Goal: Transaction & Acquisition: Purchase product/service

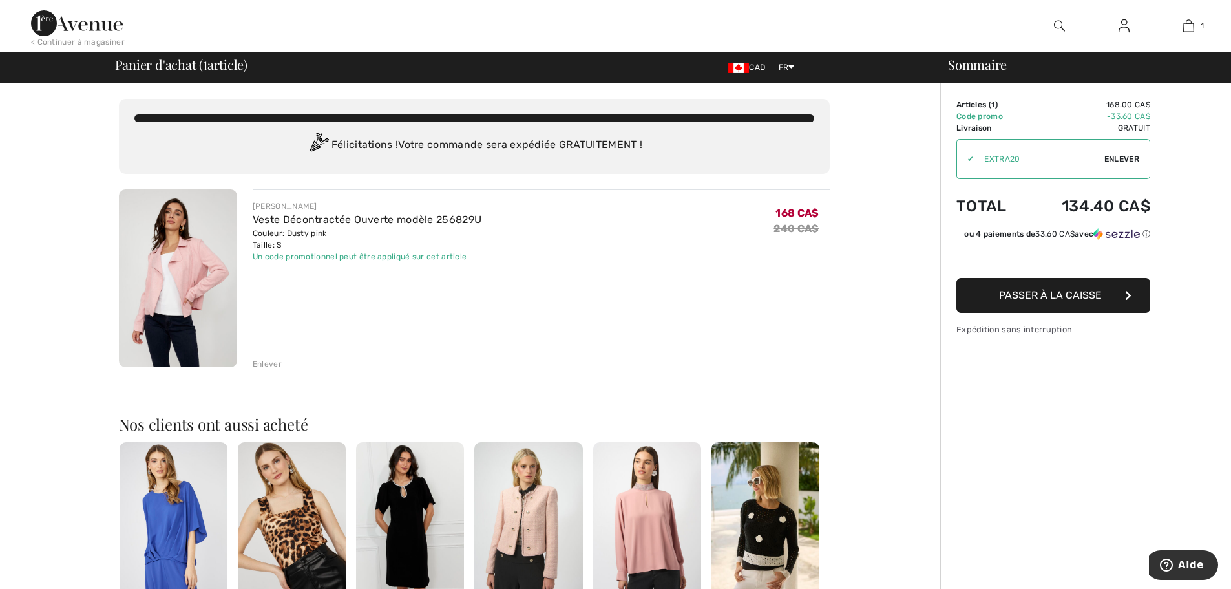
click at [1045, 298] on span "Passer à la caisse" at bounding box center [1050, 295] width 103 height 12
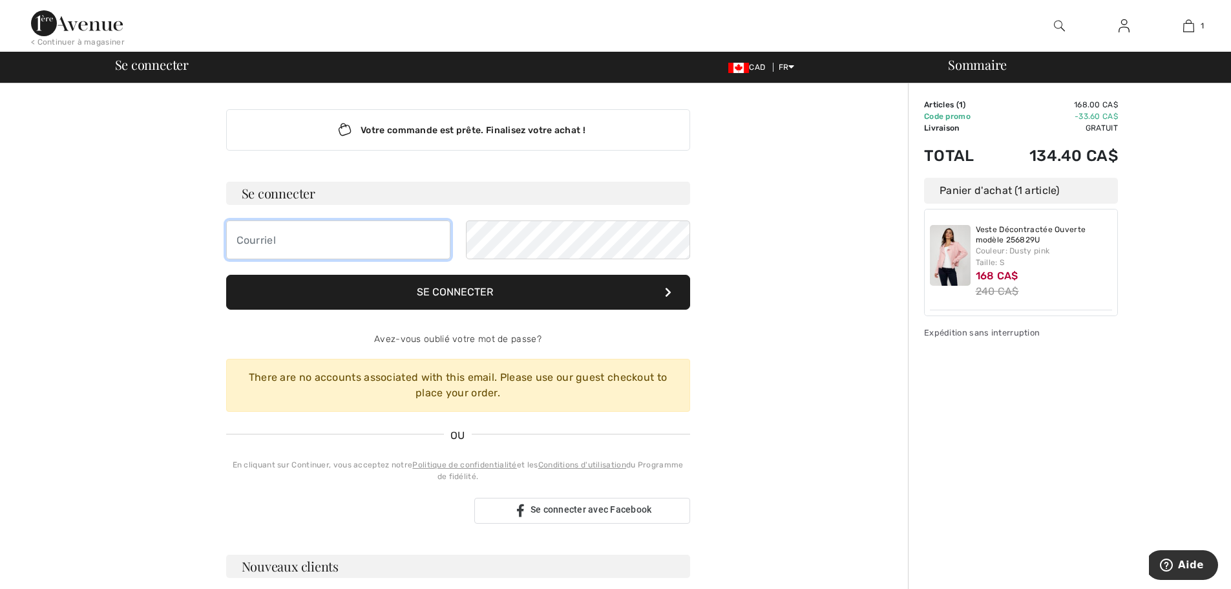
click at [346, 234] on input "email" at bounding box center [338, 239] width 224 height 39
type input "[PERSON_NAME][EMAIL_ADDRESS][DOMAIN_NAME]"
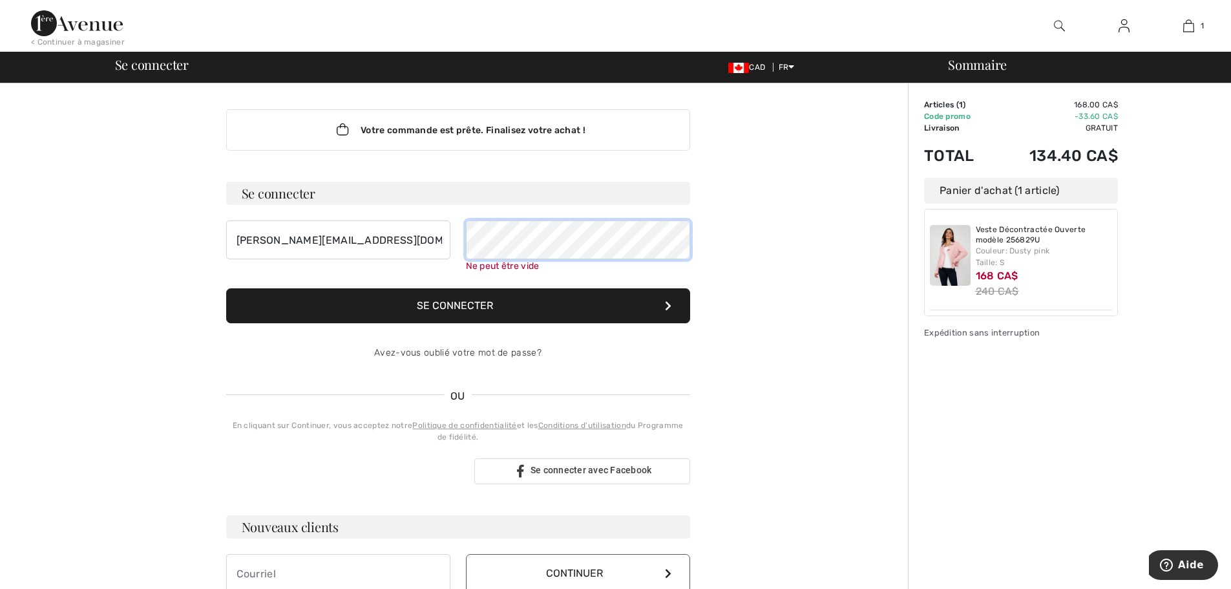
click at [226, 288] on button "Se connecter" at bounding box center [458, 305] width 464 height 35
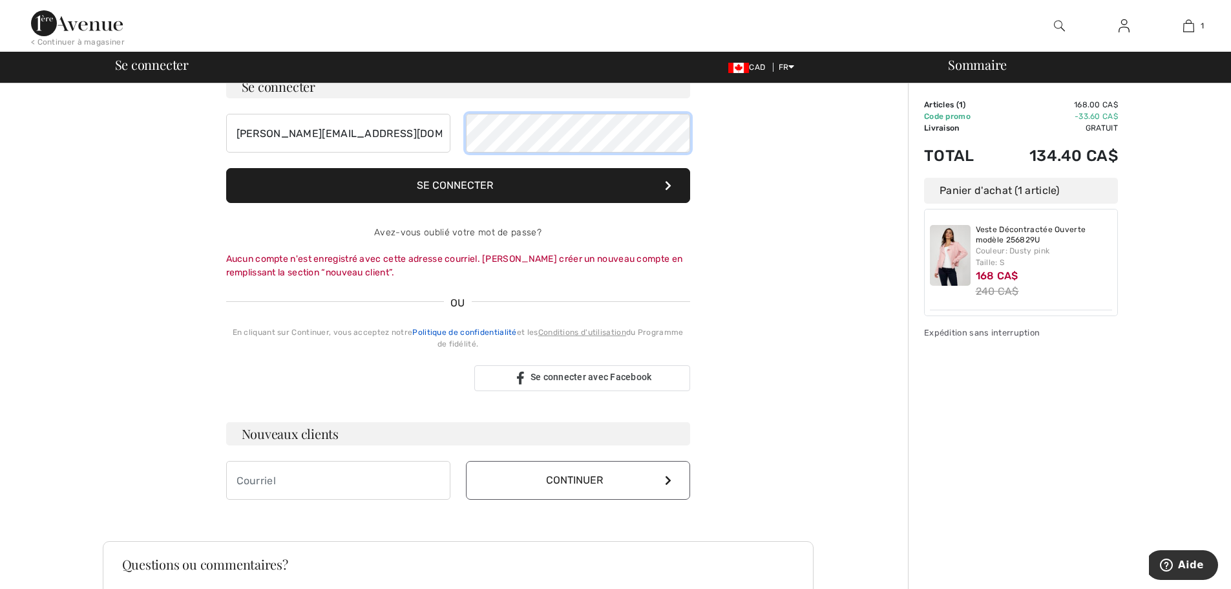
scroll to position [129, 0]
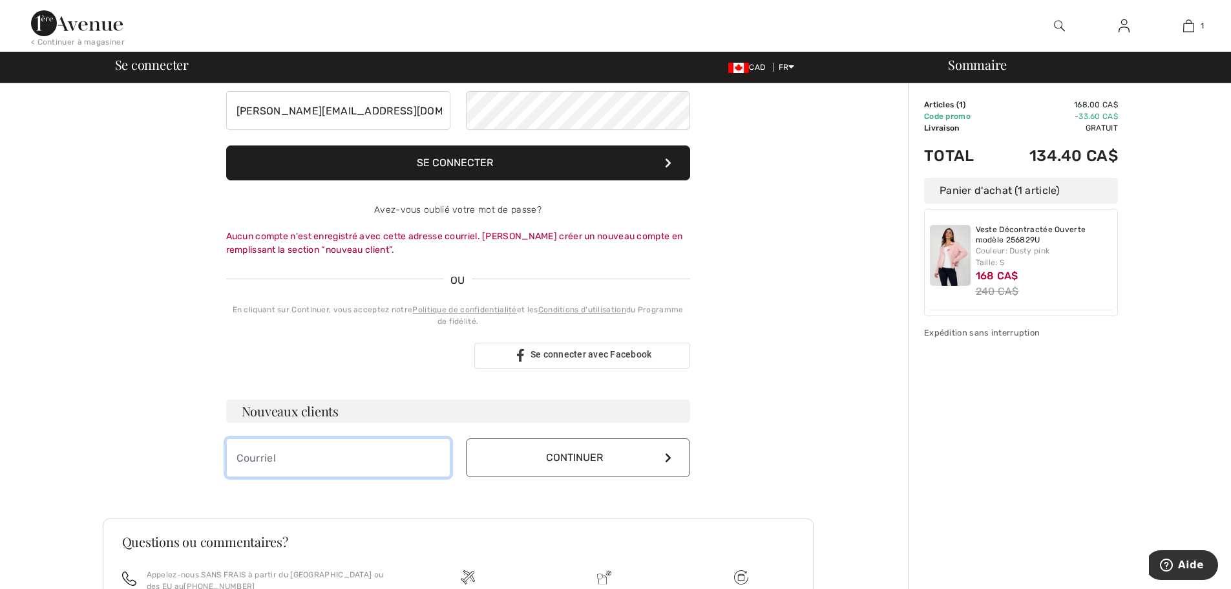
click at [345, 457] on input "email" at bounding box center [338, 457] width 224 height 39
type input "[PERSON_NAME][EMAIL_ADDRESS][DOMAIN_NAME]"
click at [550, 452] on button "Continuer" at bounding box center [578, 457] width 224 height 39
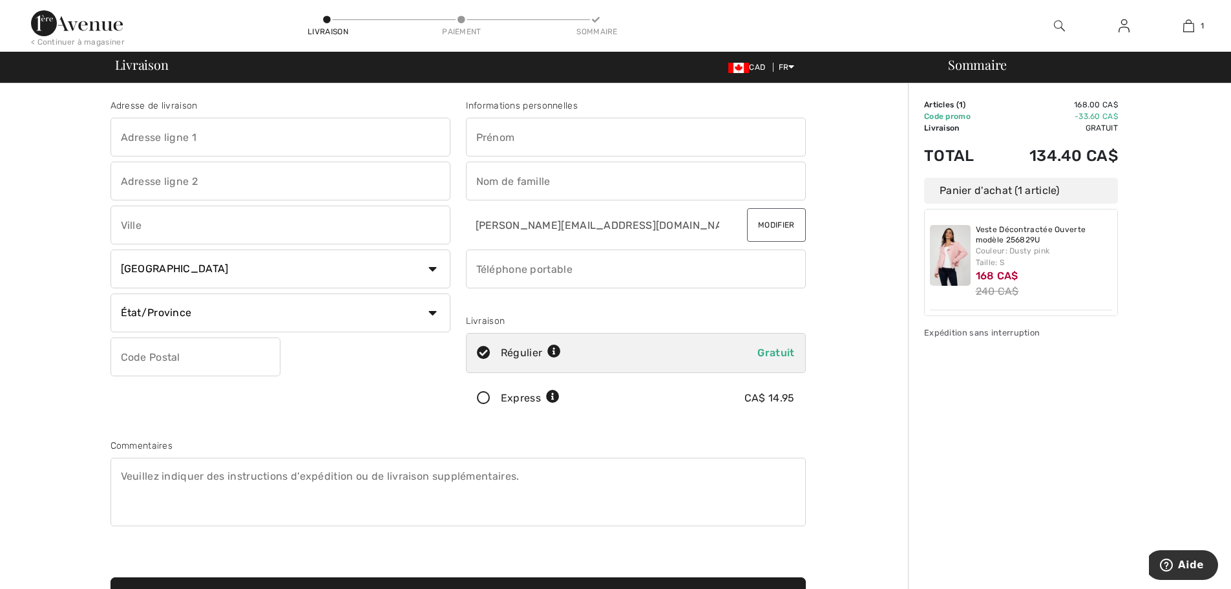
click at [247, 142] on input "text" at bounding box center [281, 137] width 340 height 39
type input "3195 chemin de la Claire Fontaine"
type input "Saint-Placide"
select select "QC"
type input "J0V2B0"
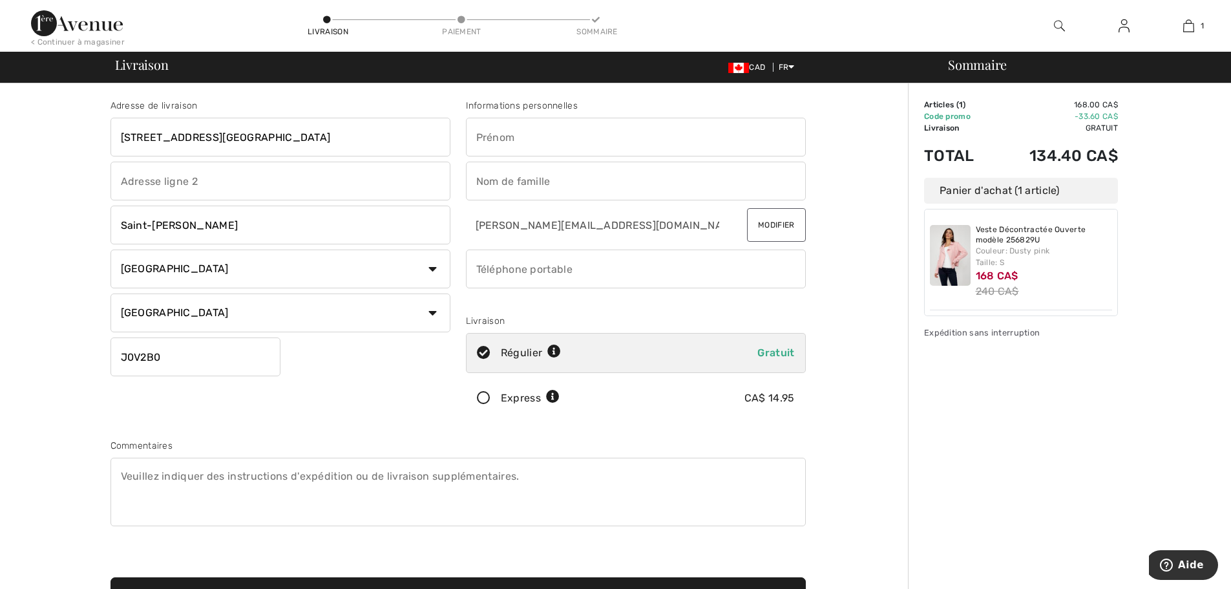
type input "Nancy"
type input "Roux"
type input "5149531514"
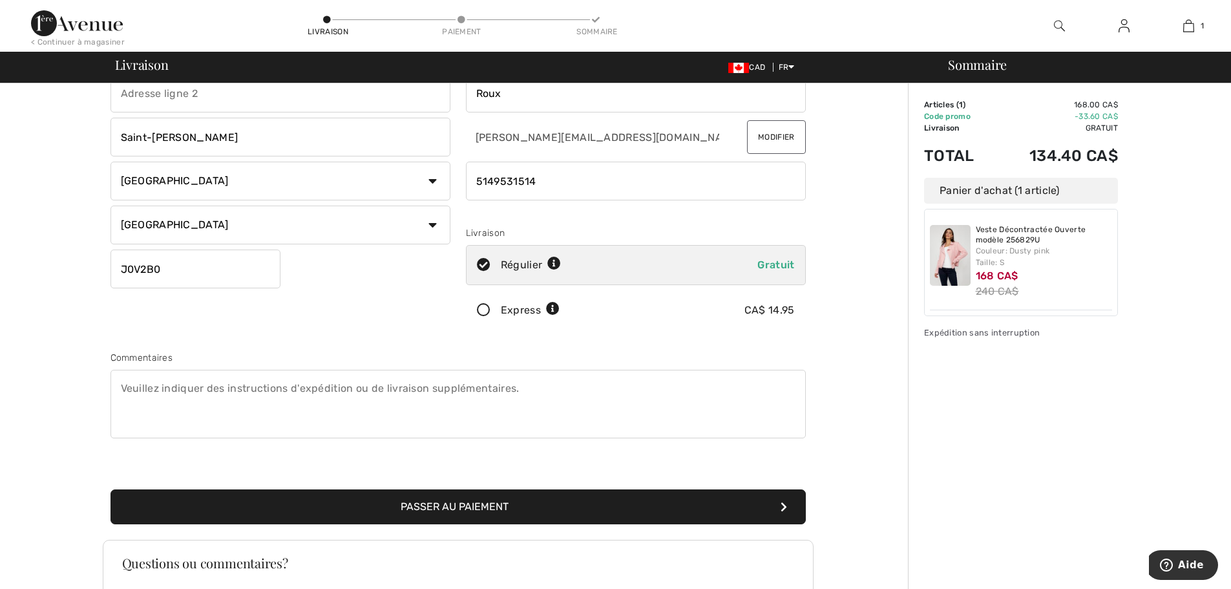
scroll to position [129, 0]
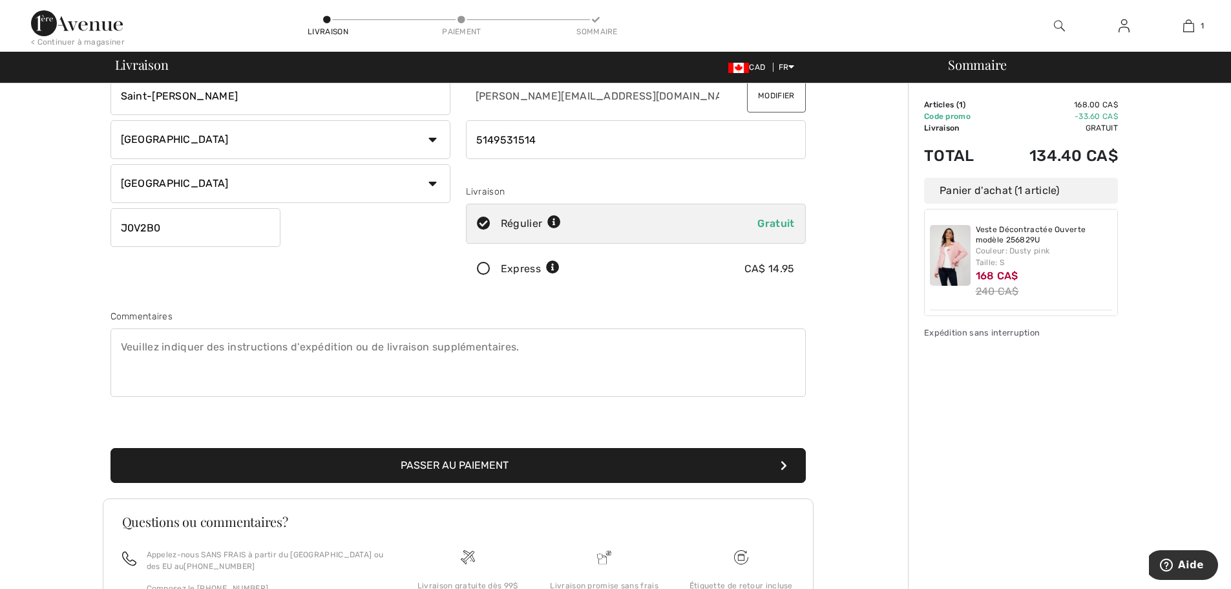
click at [450, 458] on button "Passer au paiement" at bounding box center [459, 465] width 696 height 35
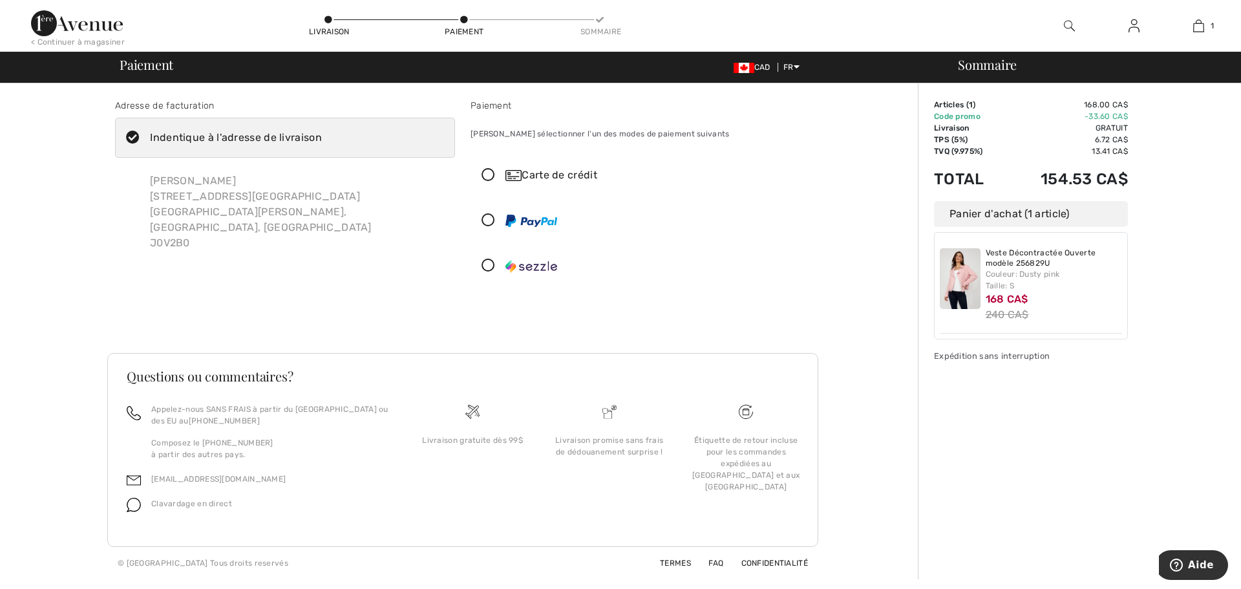
click at [491, 173] on icon at bounding box center [488, 176] width 34 height 14
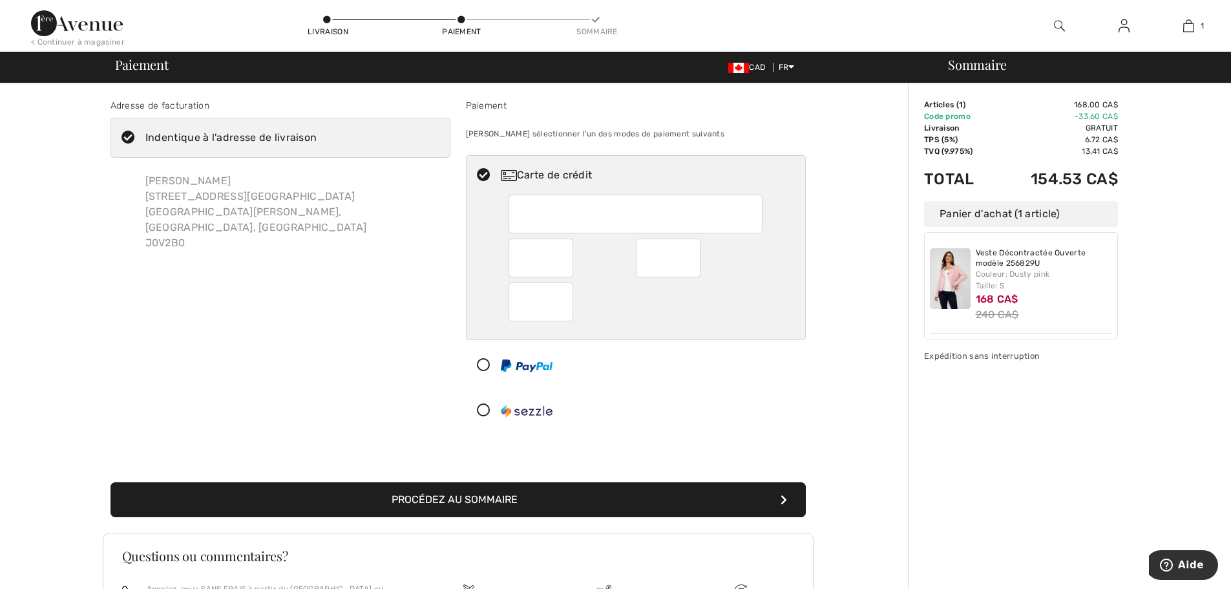
click at [514, 212] on div at bounding box center [636, 214] width 254 height 39
click at [466, 499] on button "Procédez au sommaire" at bounding box center [459, 499] width 696 height 35
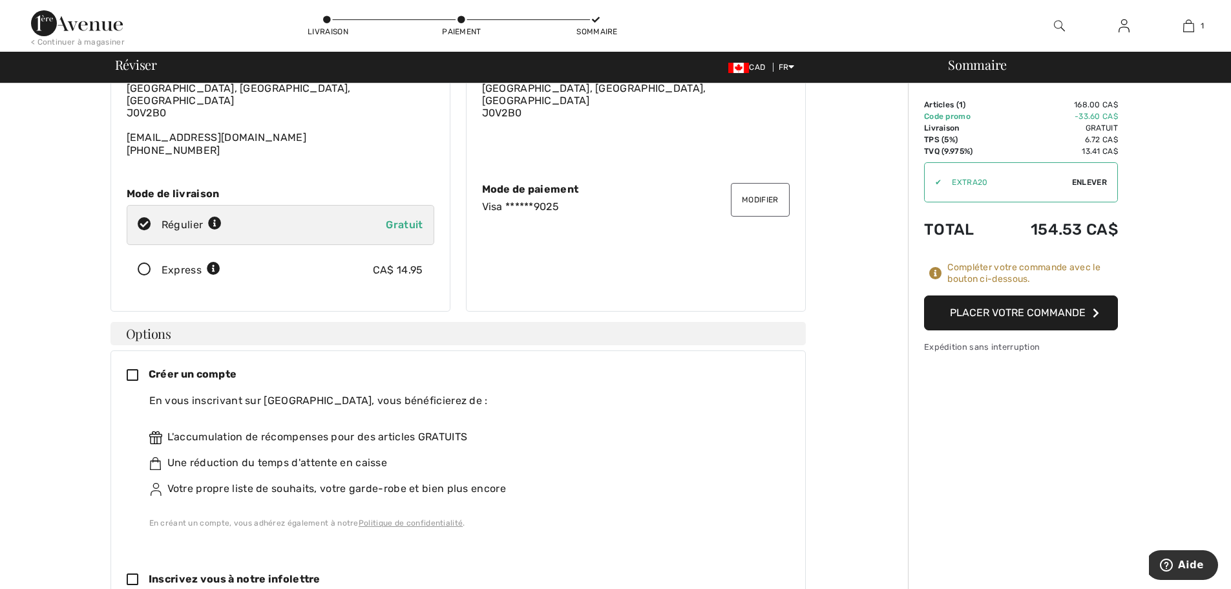
scroll to position [129, 0]
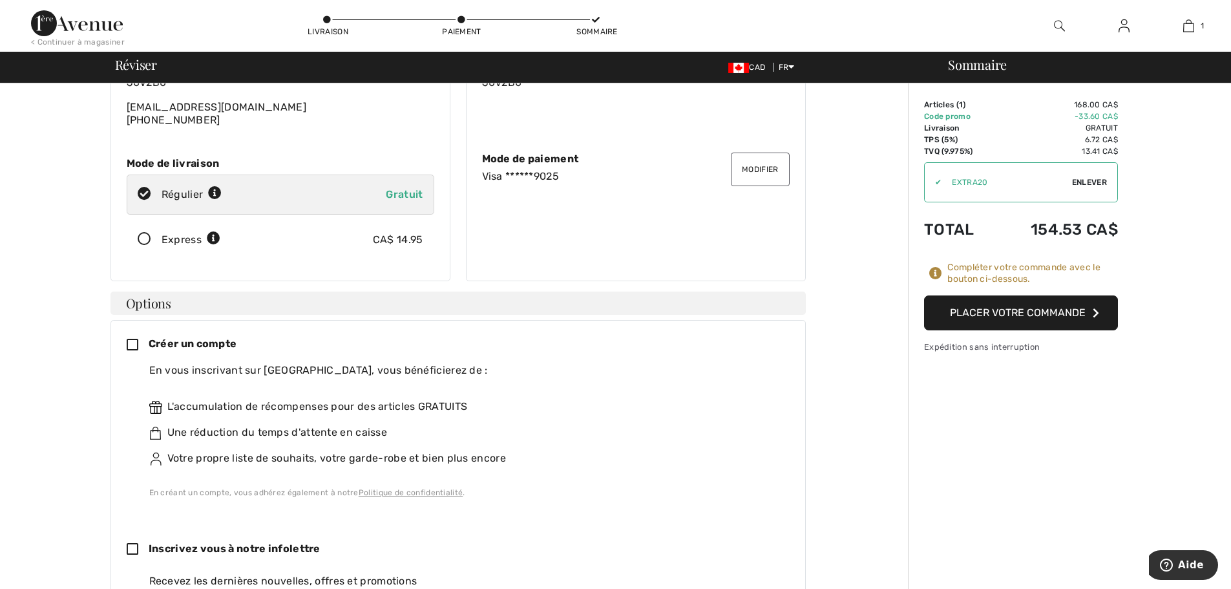
click at [129, 339] on icon at bounding box center [138, 346] width 22 height 14
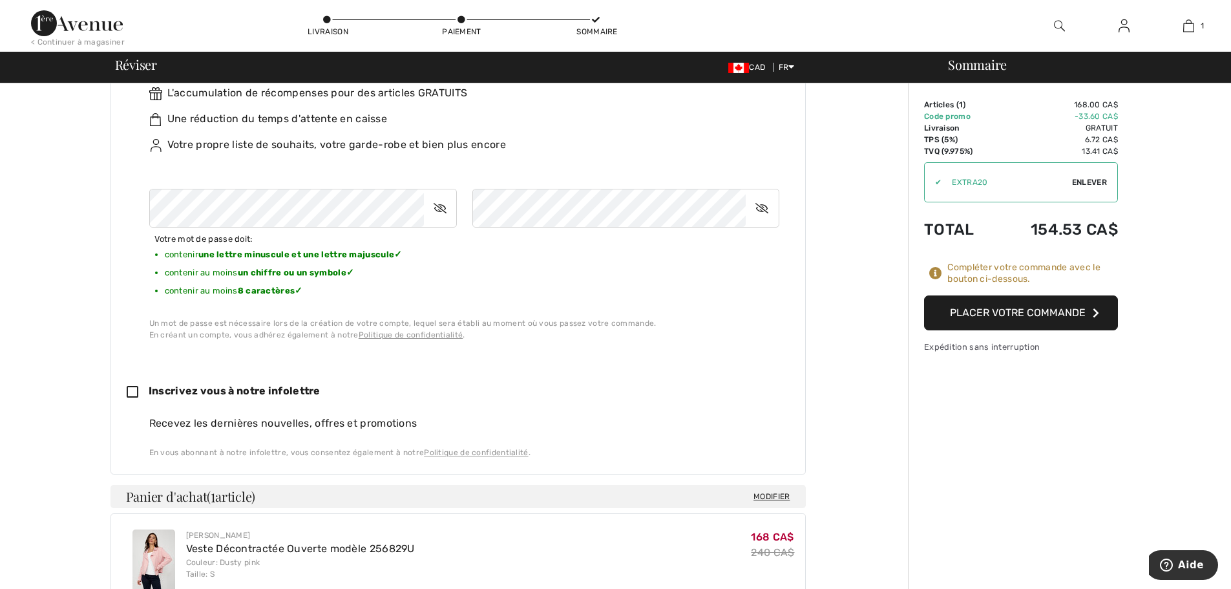
scroll to position [445, 0]
click at [144, 384] on icon at bounding box center [138, 391] width 22 height 14
checkbox input "true"
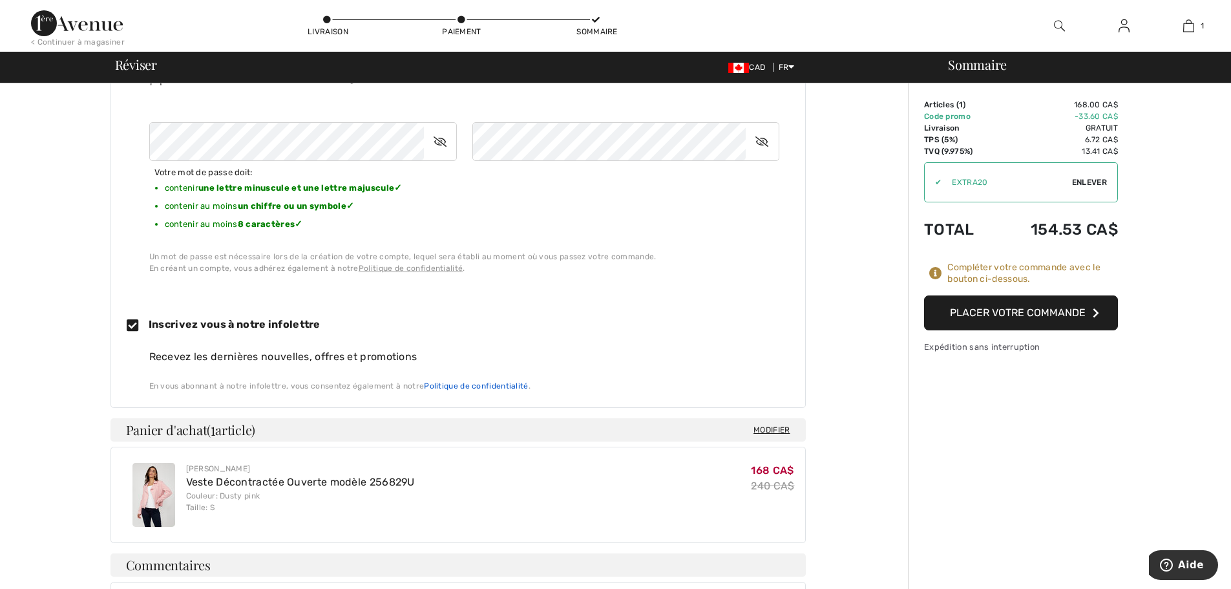
scroll to position [574, 0]
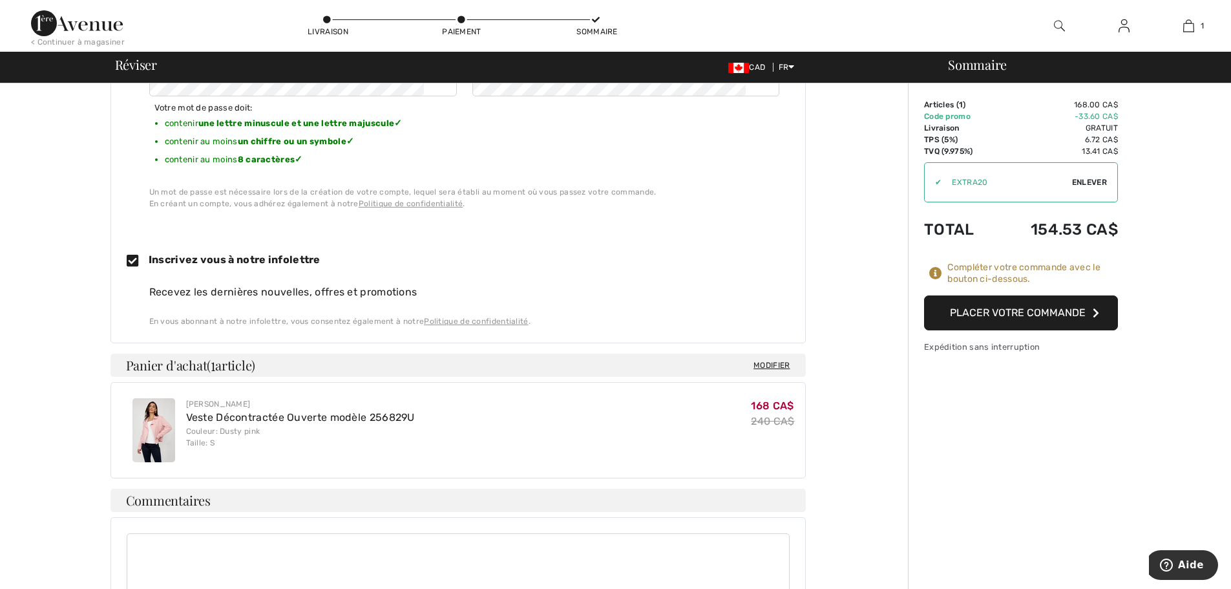
click at [1027, 316] on button "Placer votre commande" at bounding box center [1021, 312] width 194 height 35
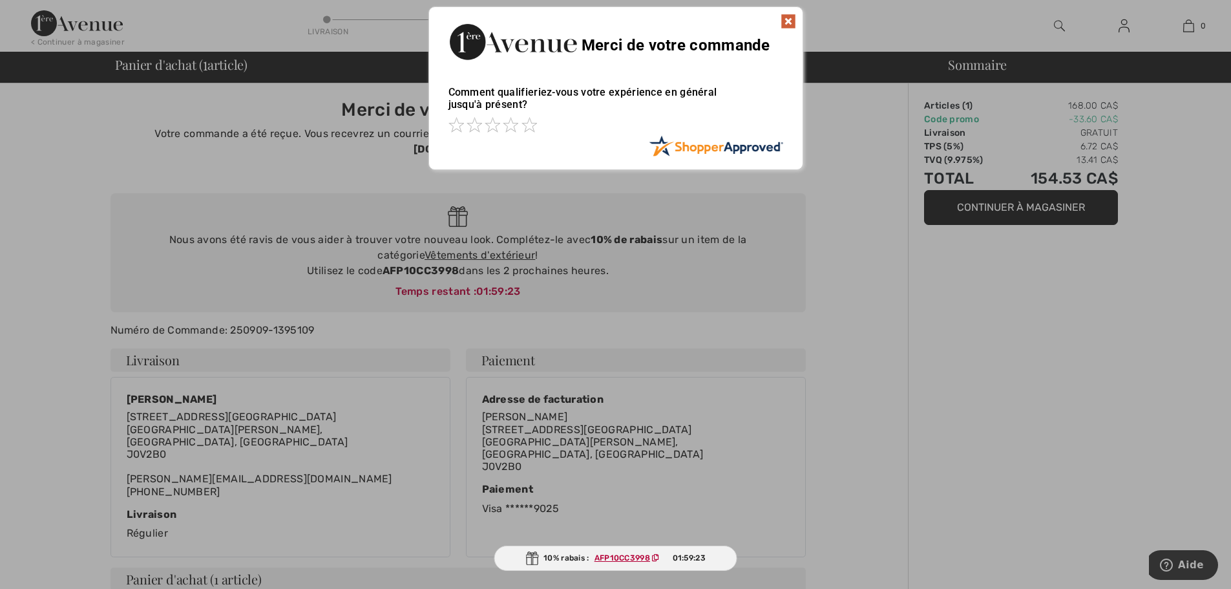
click at [787, 20] on img at bounding box center [789, 22] width 16 height 16
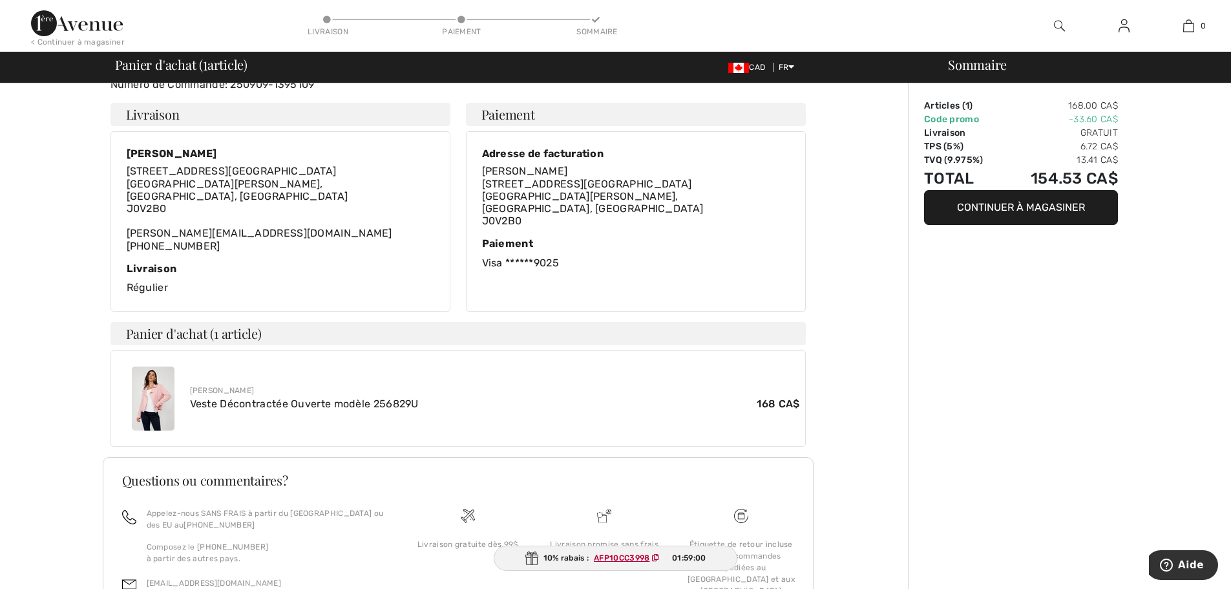
scroll to position [259, 0]
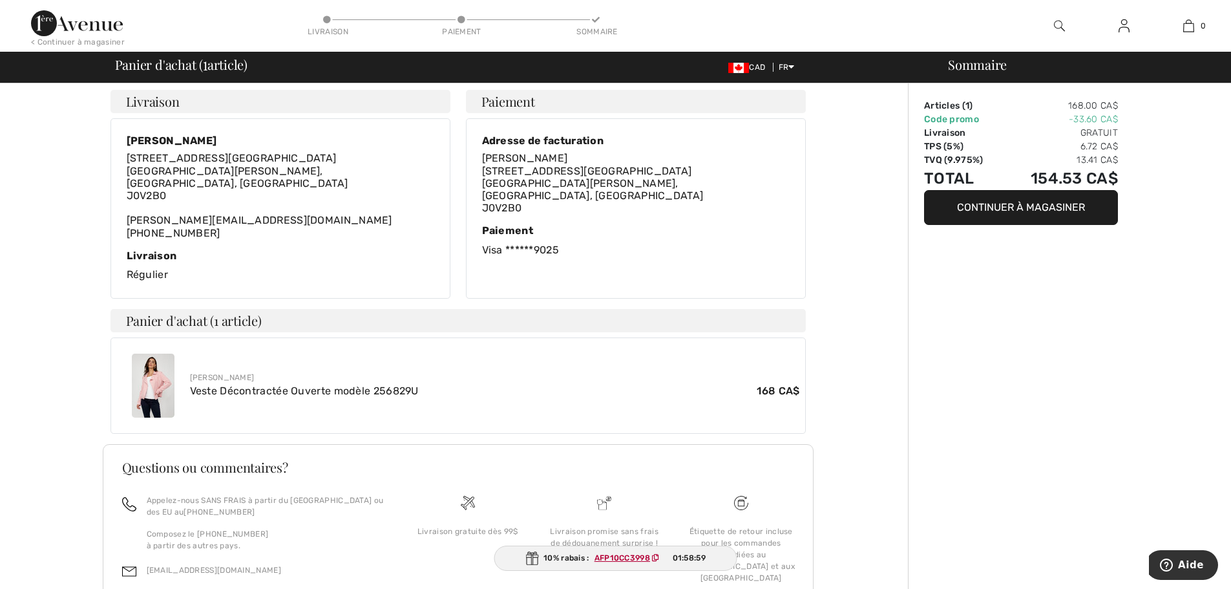
click at [146, 360] on img at bounding box center [153, 386] width 43 height 64
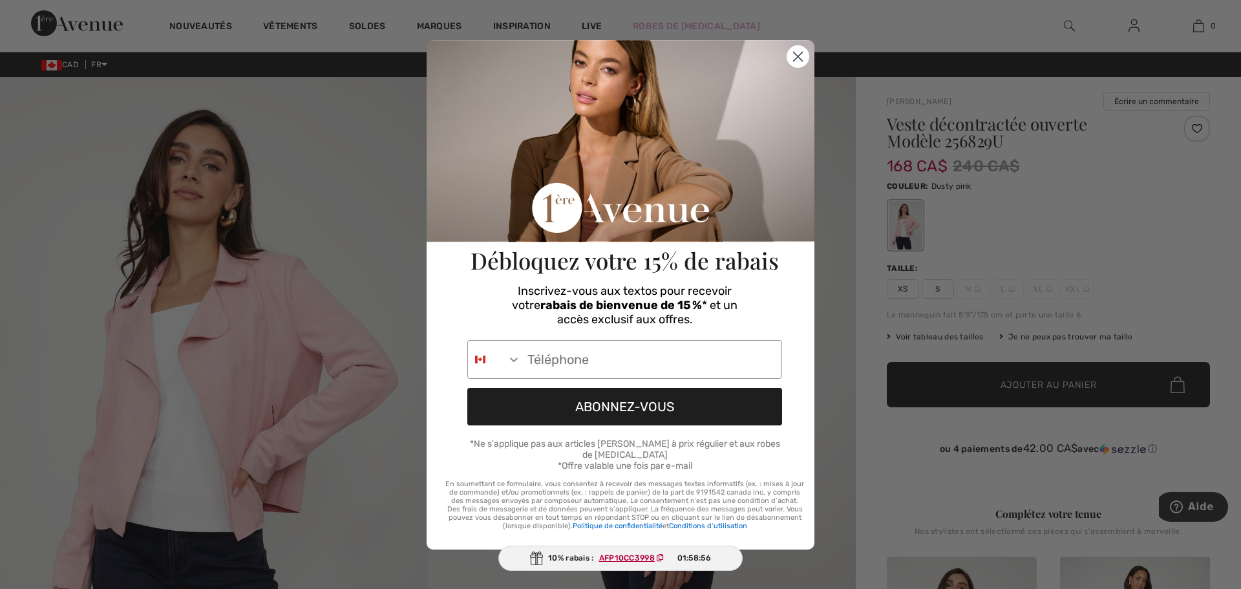
click at [801, 57] on circle "Close dialog" at bounding box center [797, 55] width 21 height 21
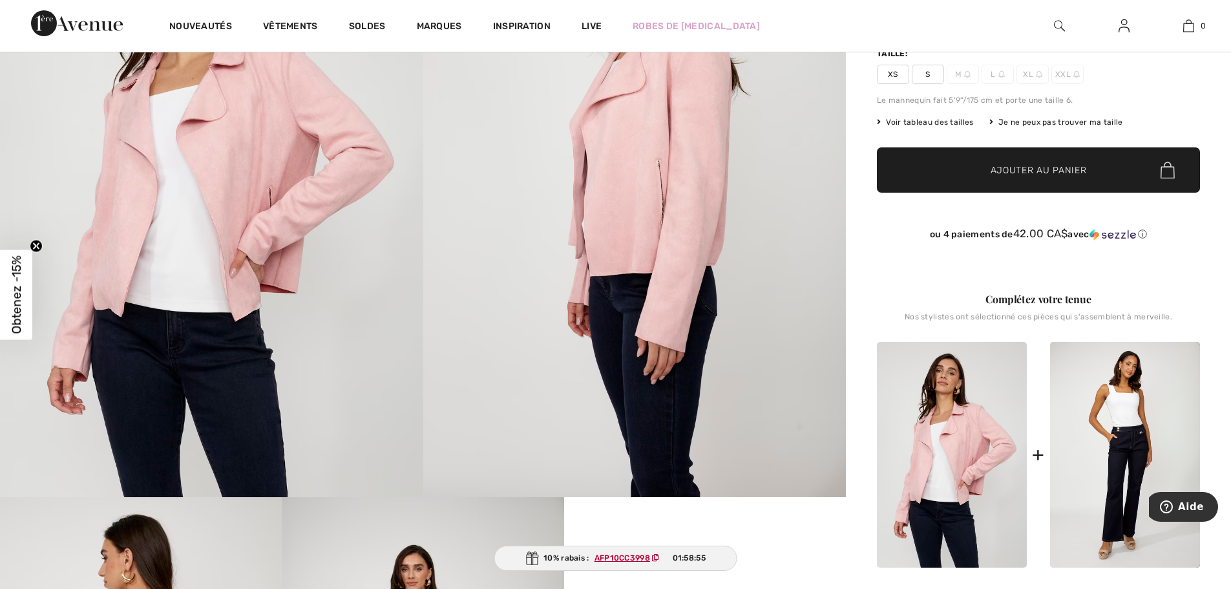
scroll to position [259, 0]
